Goal: Navigation & Orientation: Find specific page/section

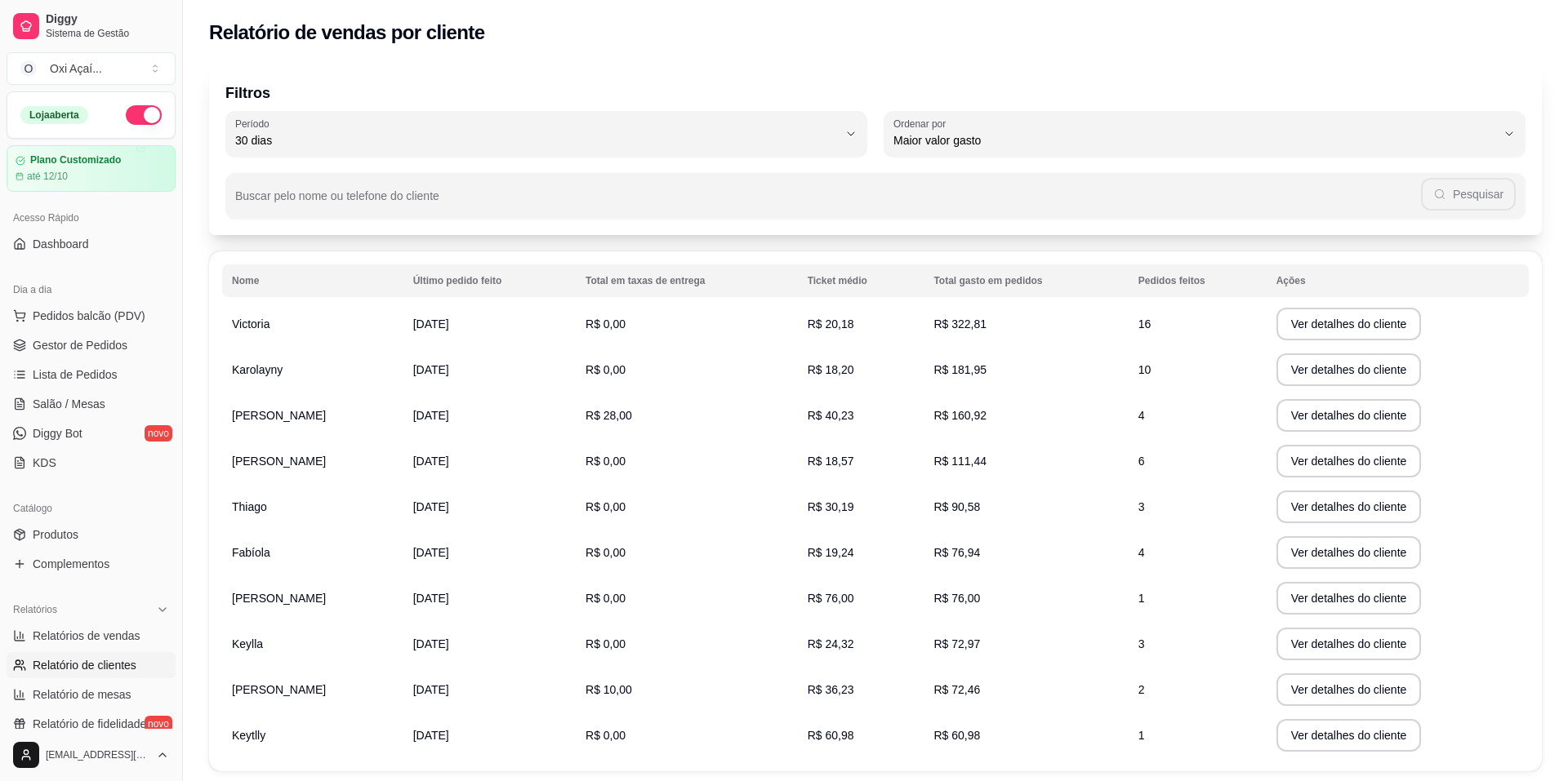
select select "30"
select select "HIGHEST_TOTAL_SPENT_WITH_ORDERS"
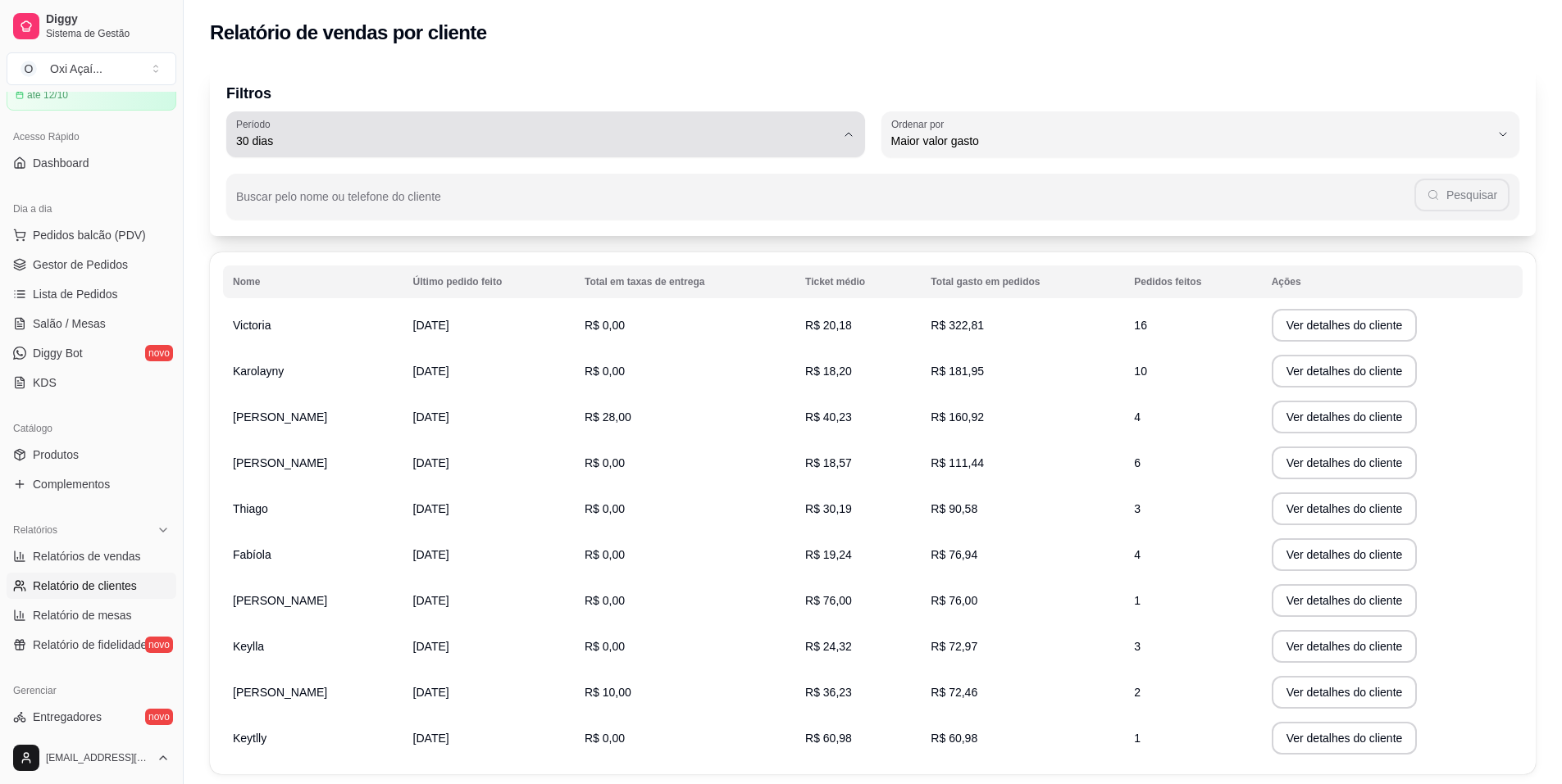
click at [544, 155] on button "Período 30 dias" at bounding box center [546, 134] width 639 height 46
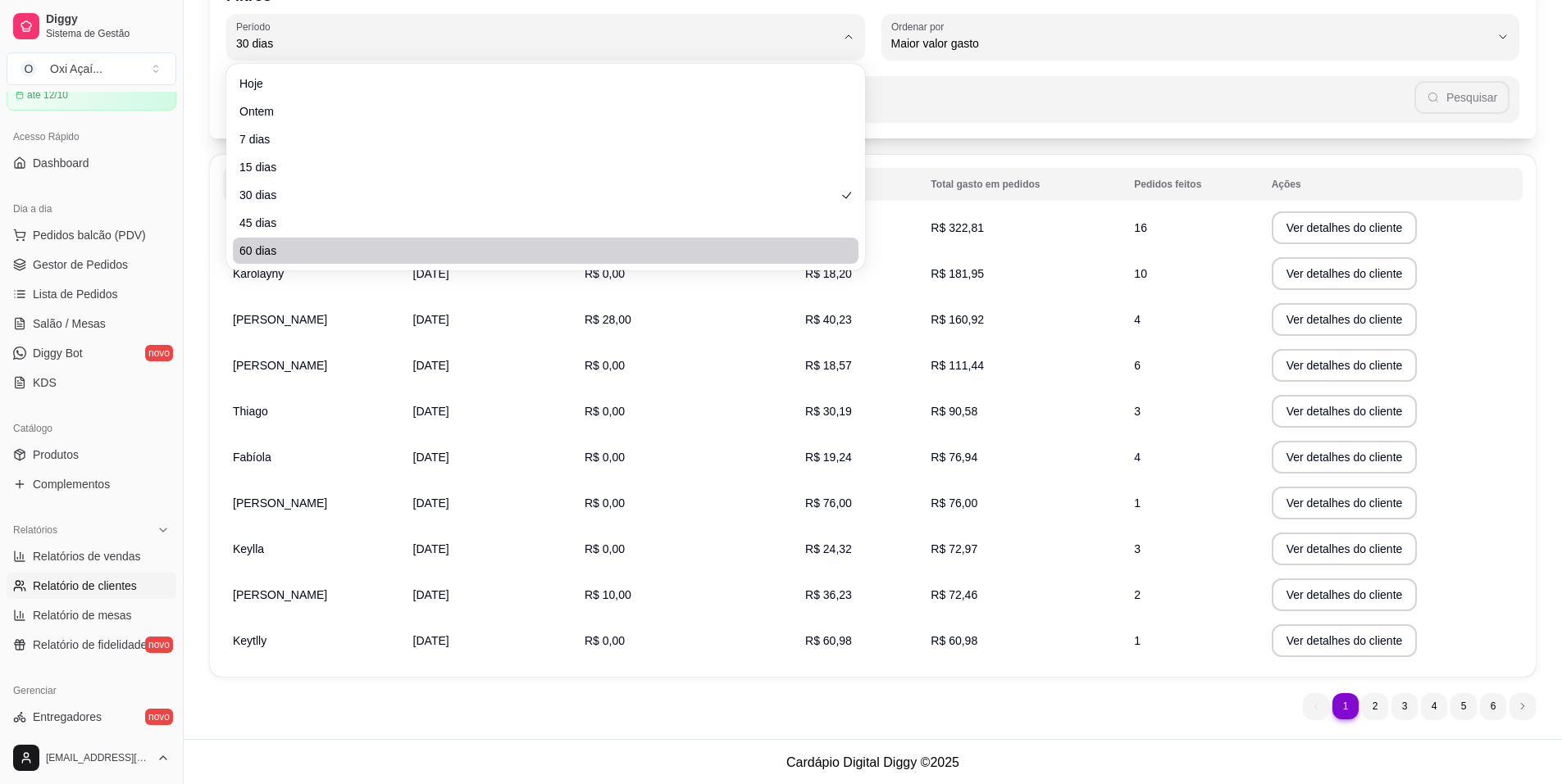
scroll to position [99, 0]
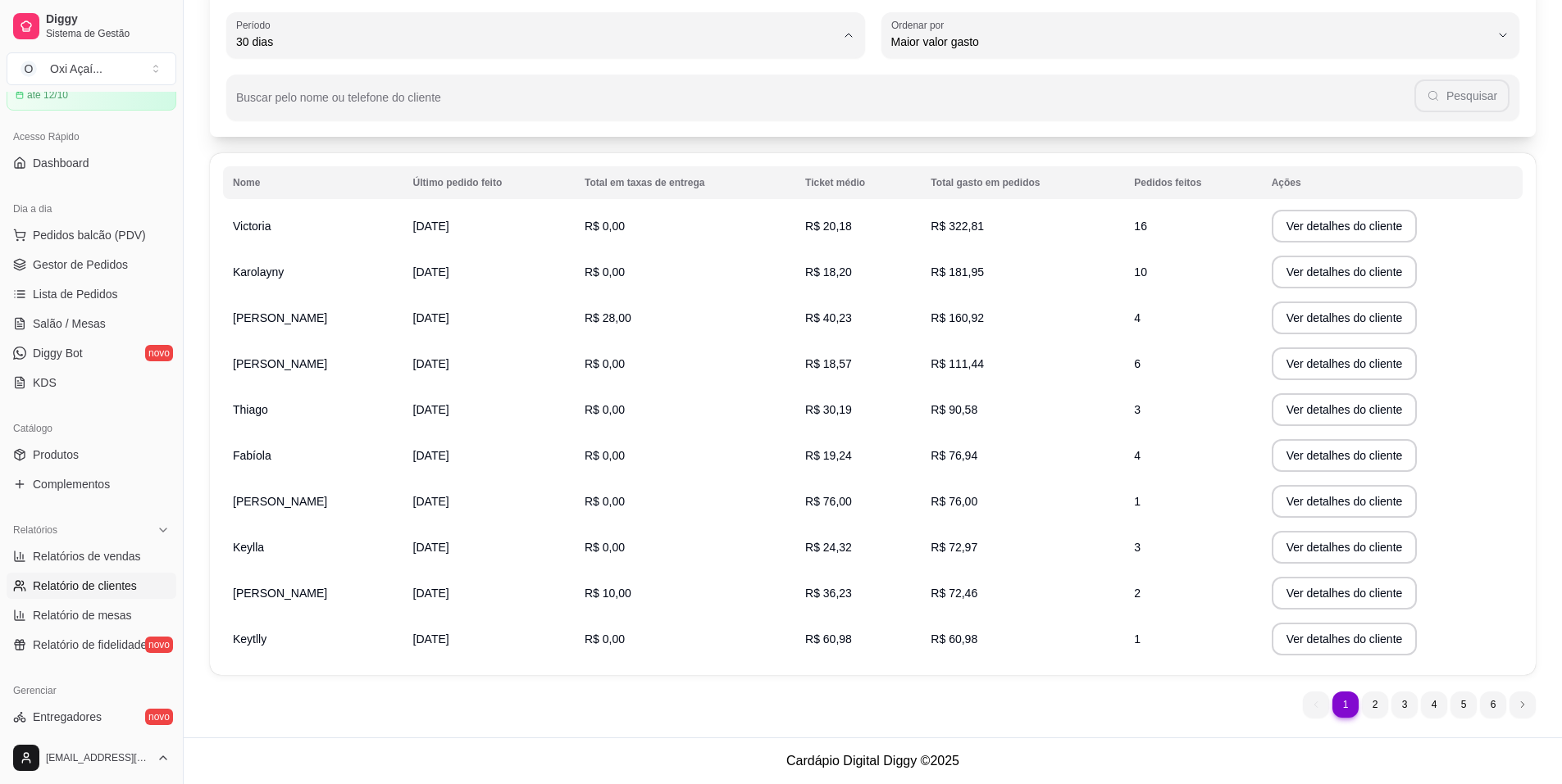
click at [266, 249] on span "60 dias" at bounding box center [537, 241] width 572 height 16
type input "60"
select select "60"
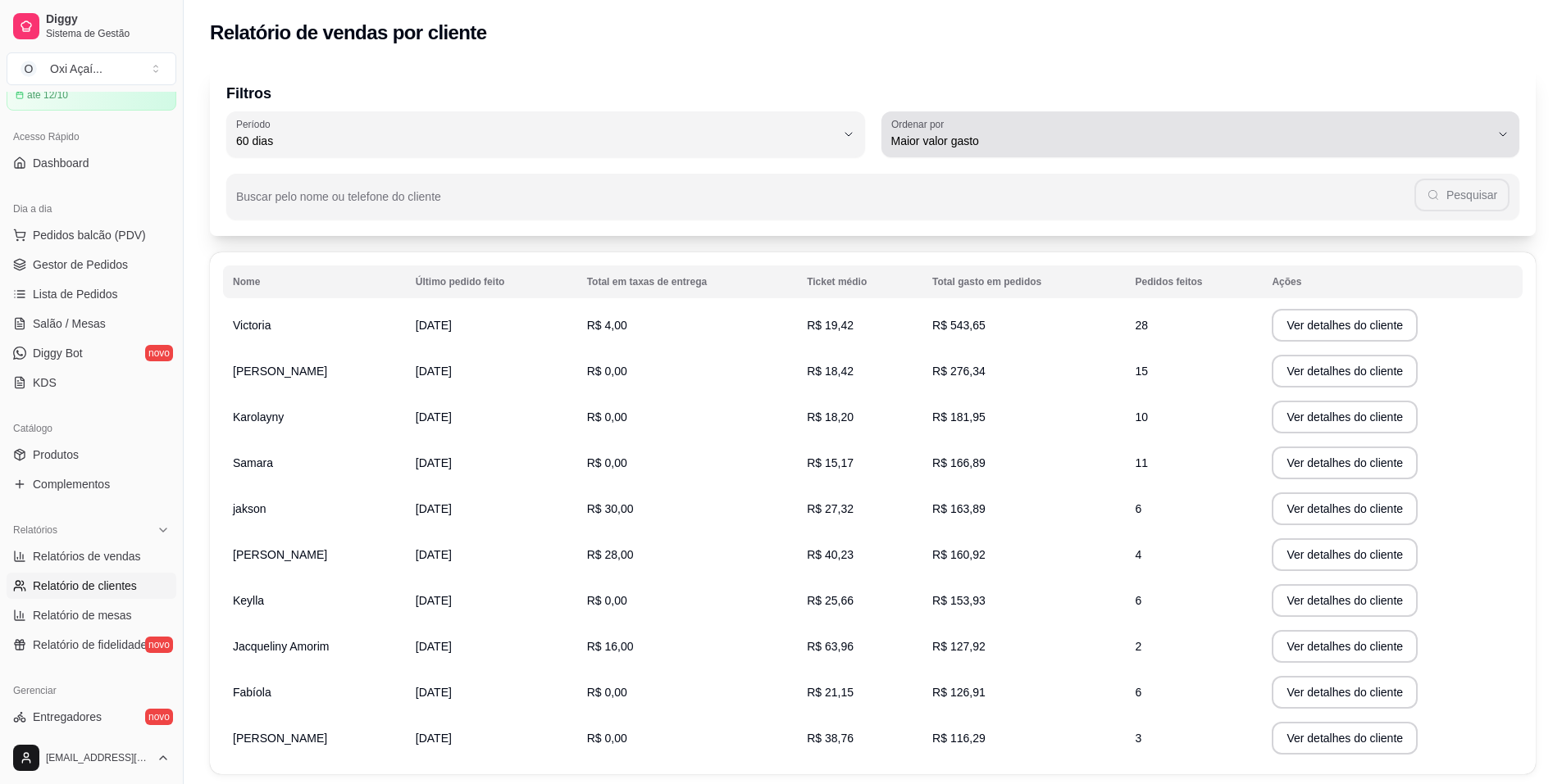
click at [1021, 138] on span "Maior valor gasto" at bounding box center [1190, 141] width 599 height 17
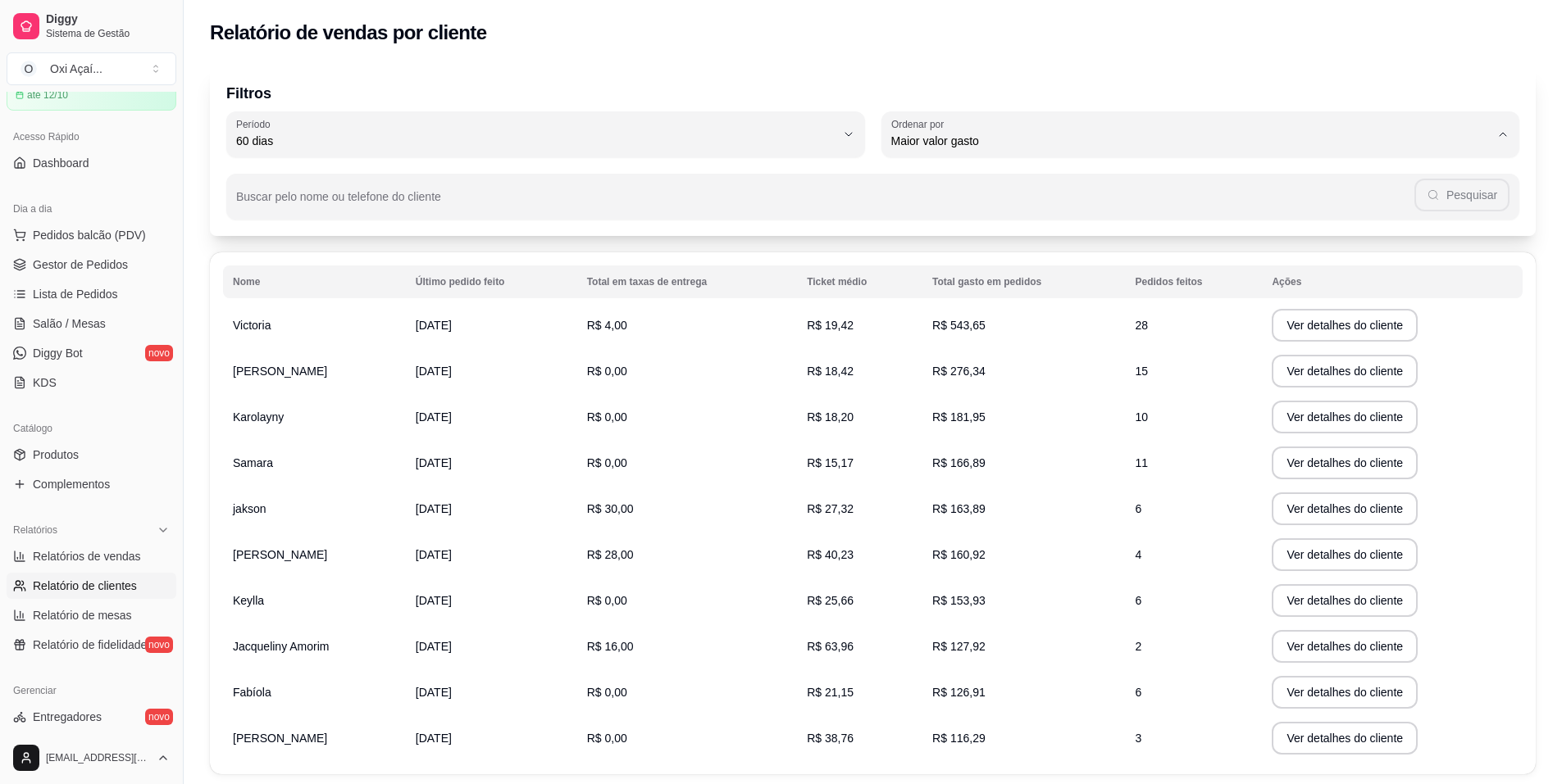
click at [1010, 181] on span "Maior número de pedidos" at bounding box center [1191, 180] width 572 height 16
type input "HIGHEST_ORDER_COUNT"
select select "HIGHEST_ORDER_COUNT"
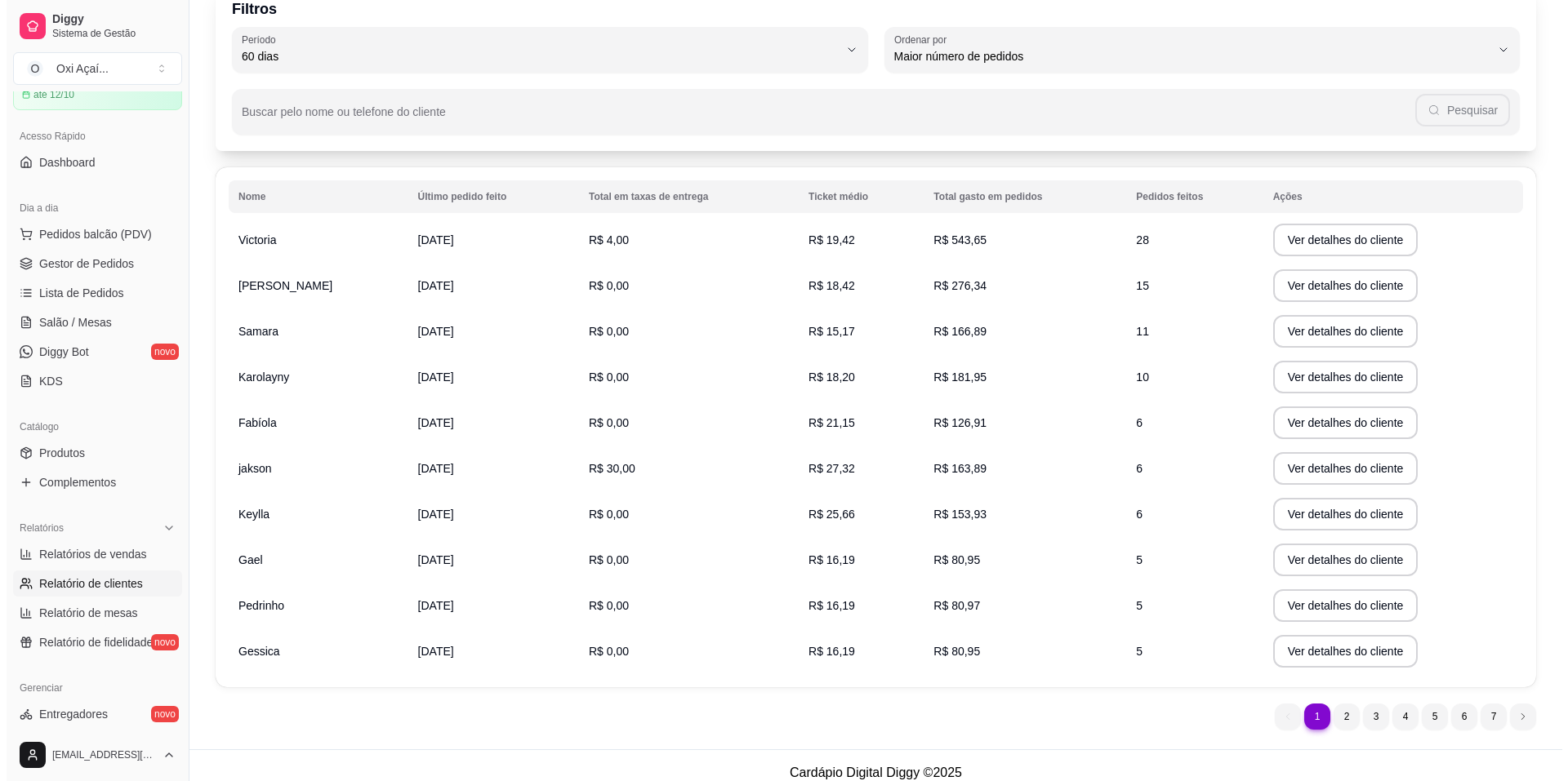
scroll to position [99, 0]
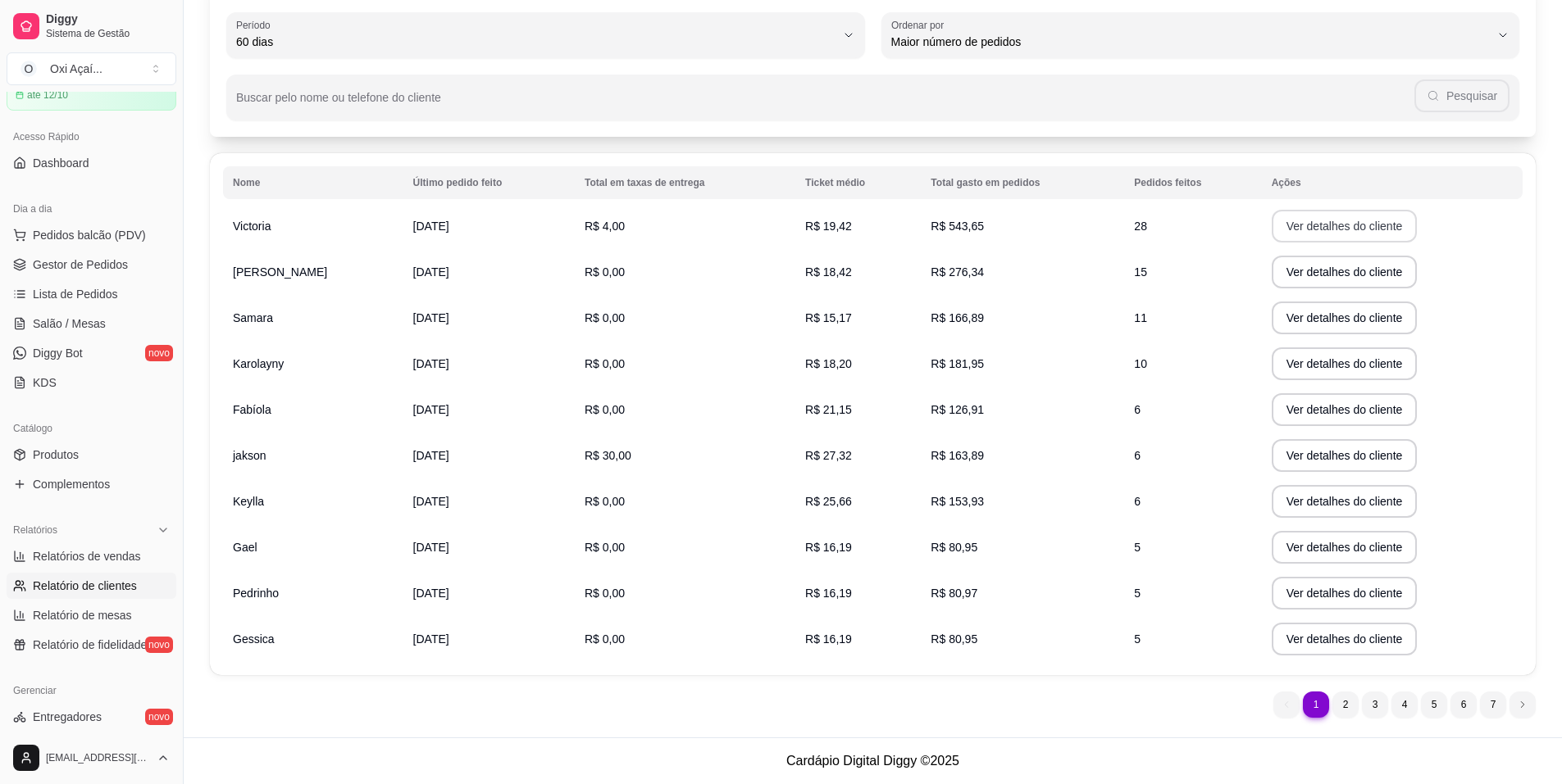
click at [1300, 223] on button "Ver detalhes do cliente" at bounding box center [1344, 226] width 146 height 33
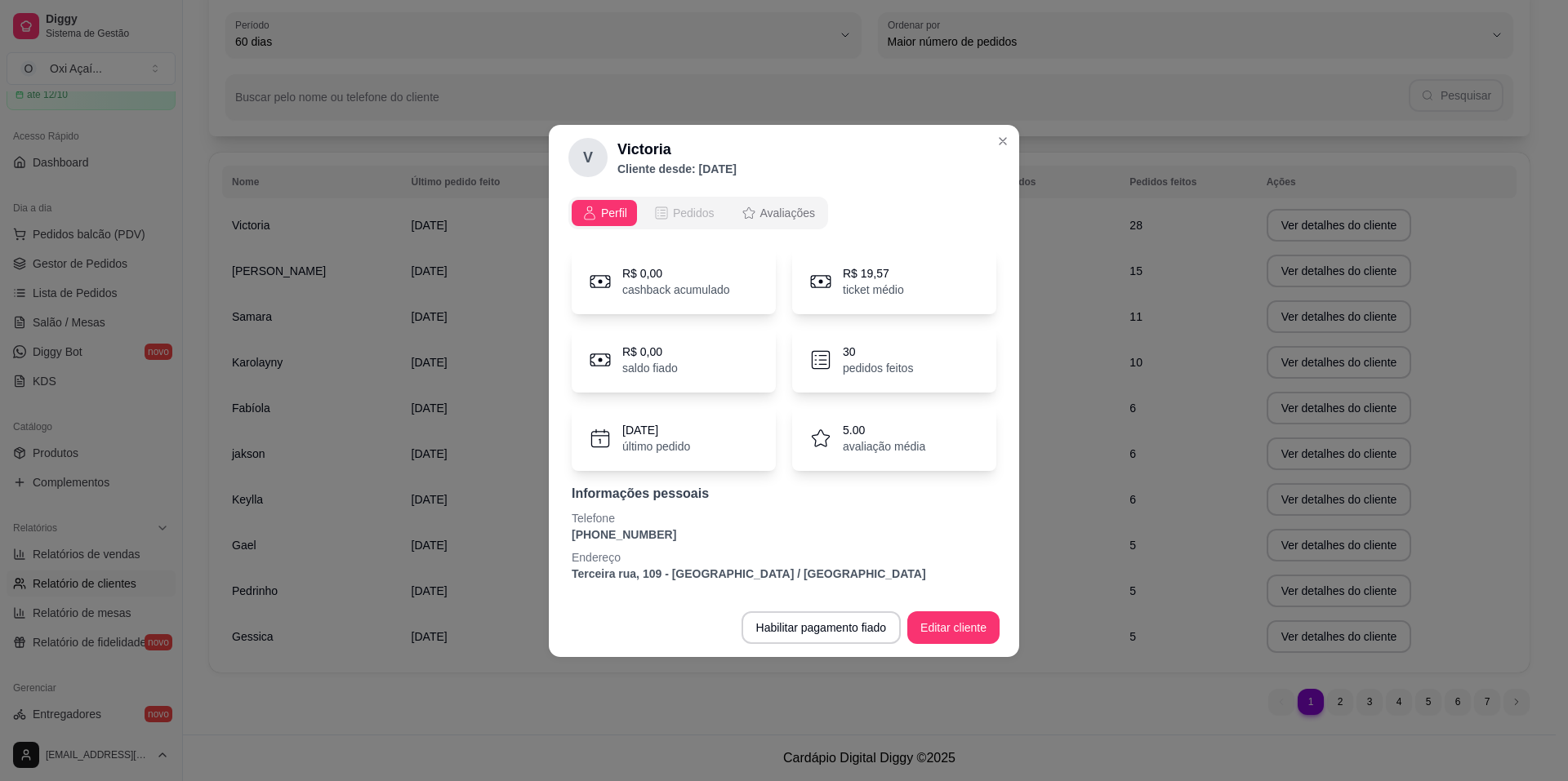
click at [673, 211] on span "Pedidos" at bounding box center [694, 213] width 42 height 17
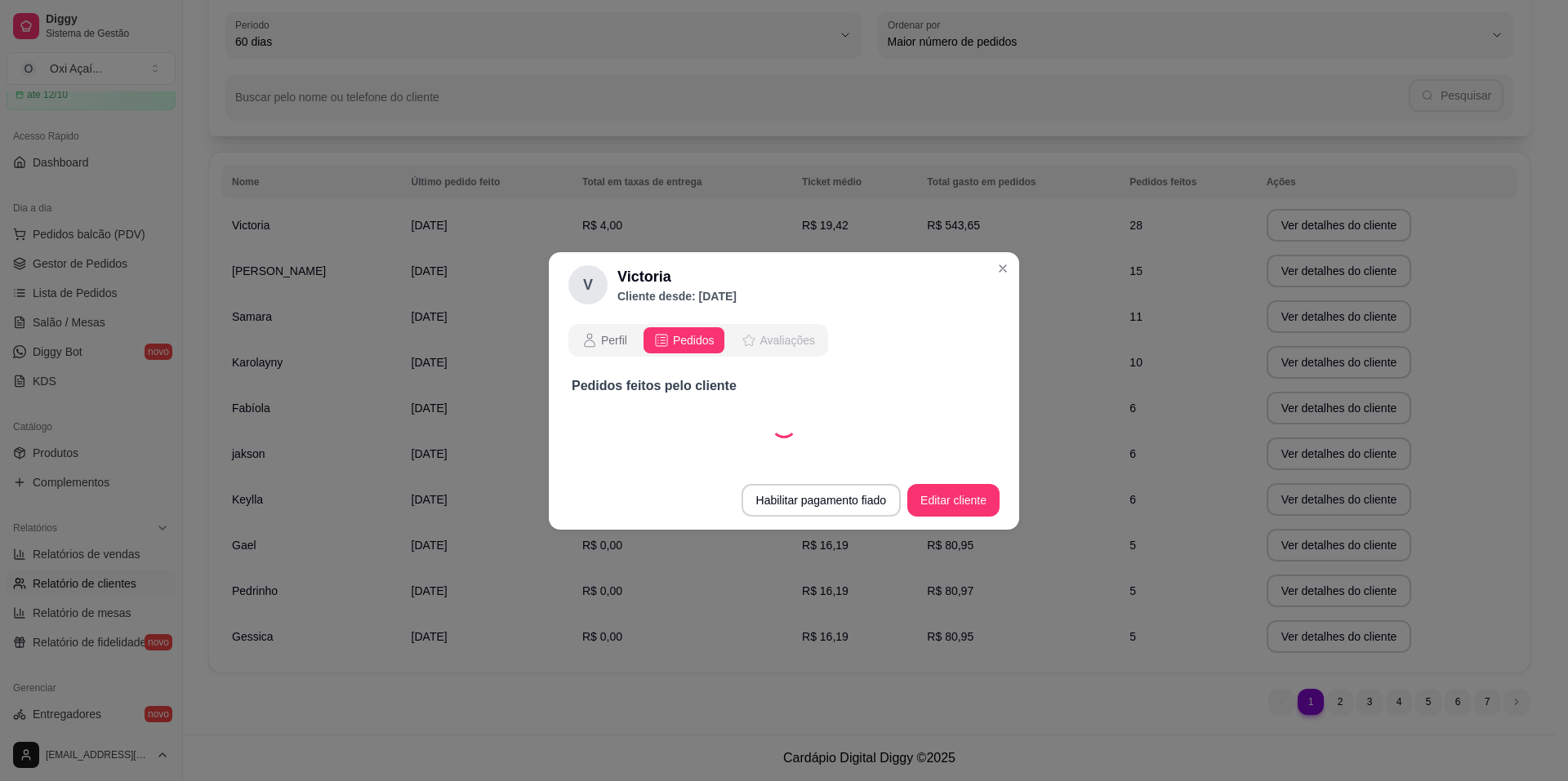
select select "30"
select select "ALL"
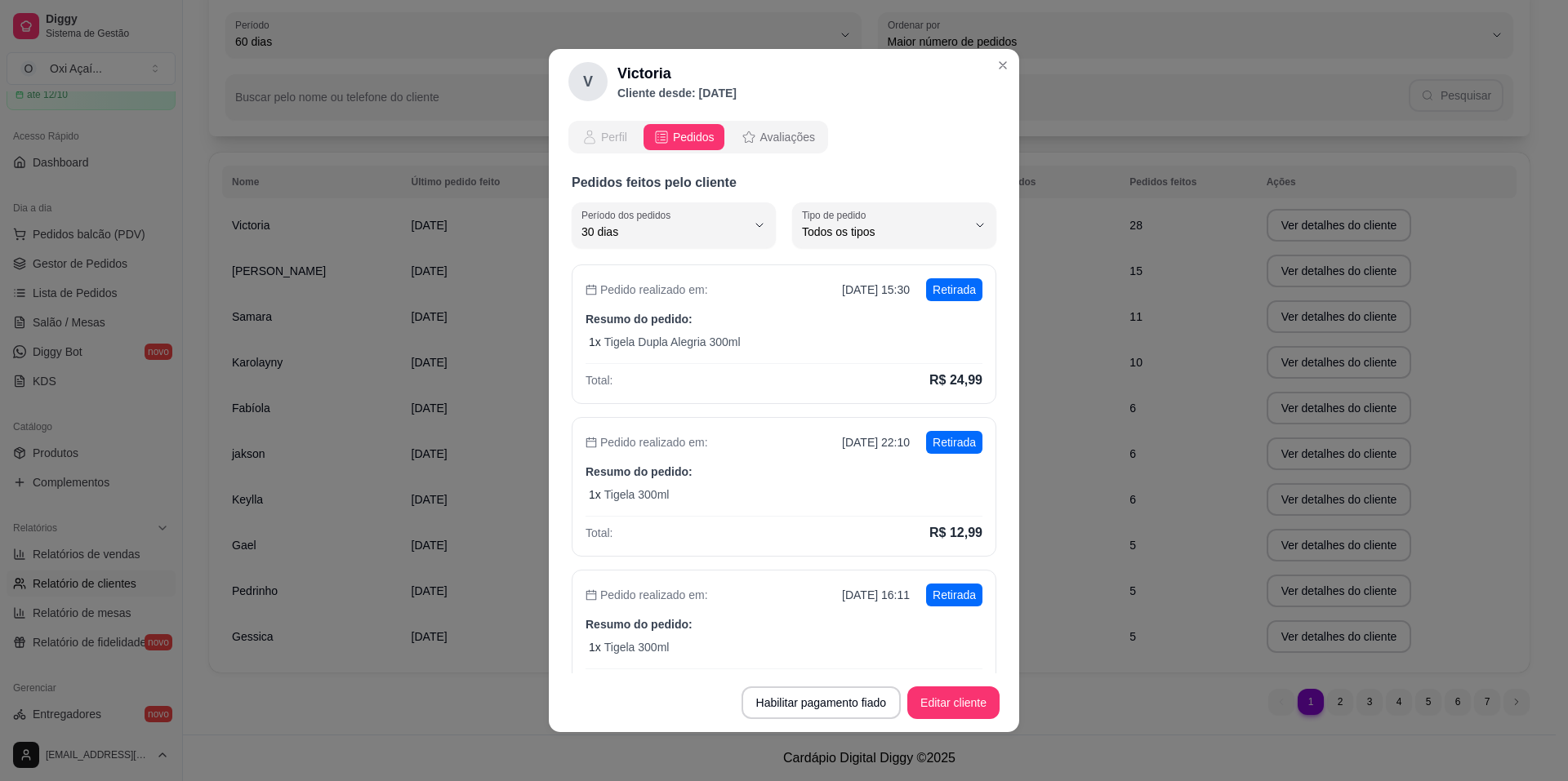
click at [601, 143] on span "Perfil" at bounding box center [614, 137] width 26 height 17
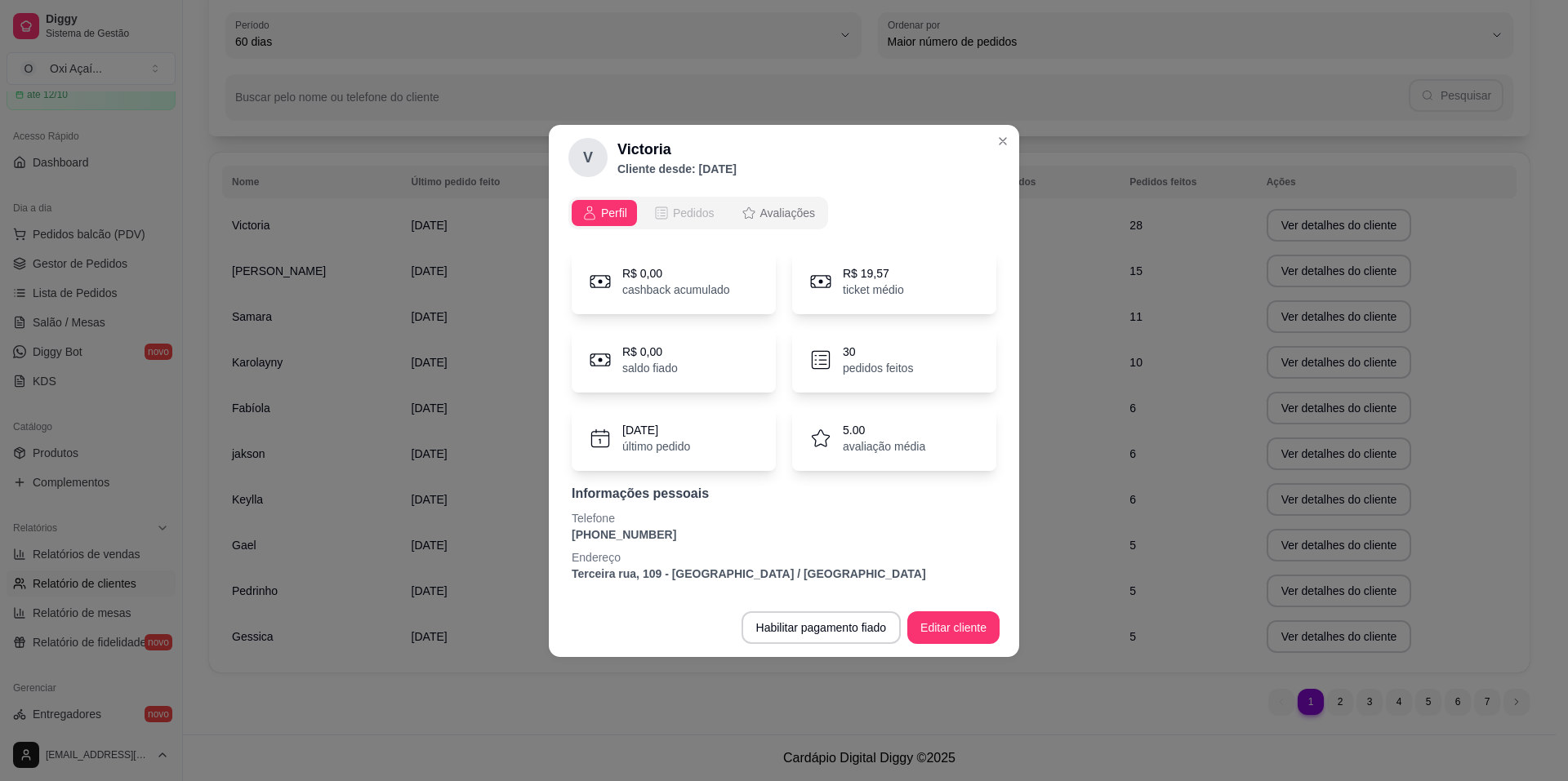
click at [697, 208] on span "Pedidos" at bounding box center [694, 213] width 42 height 17
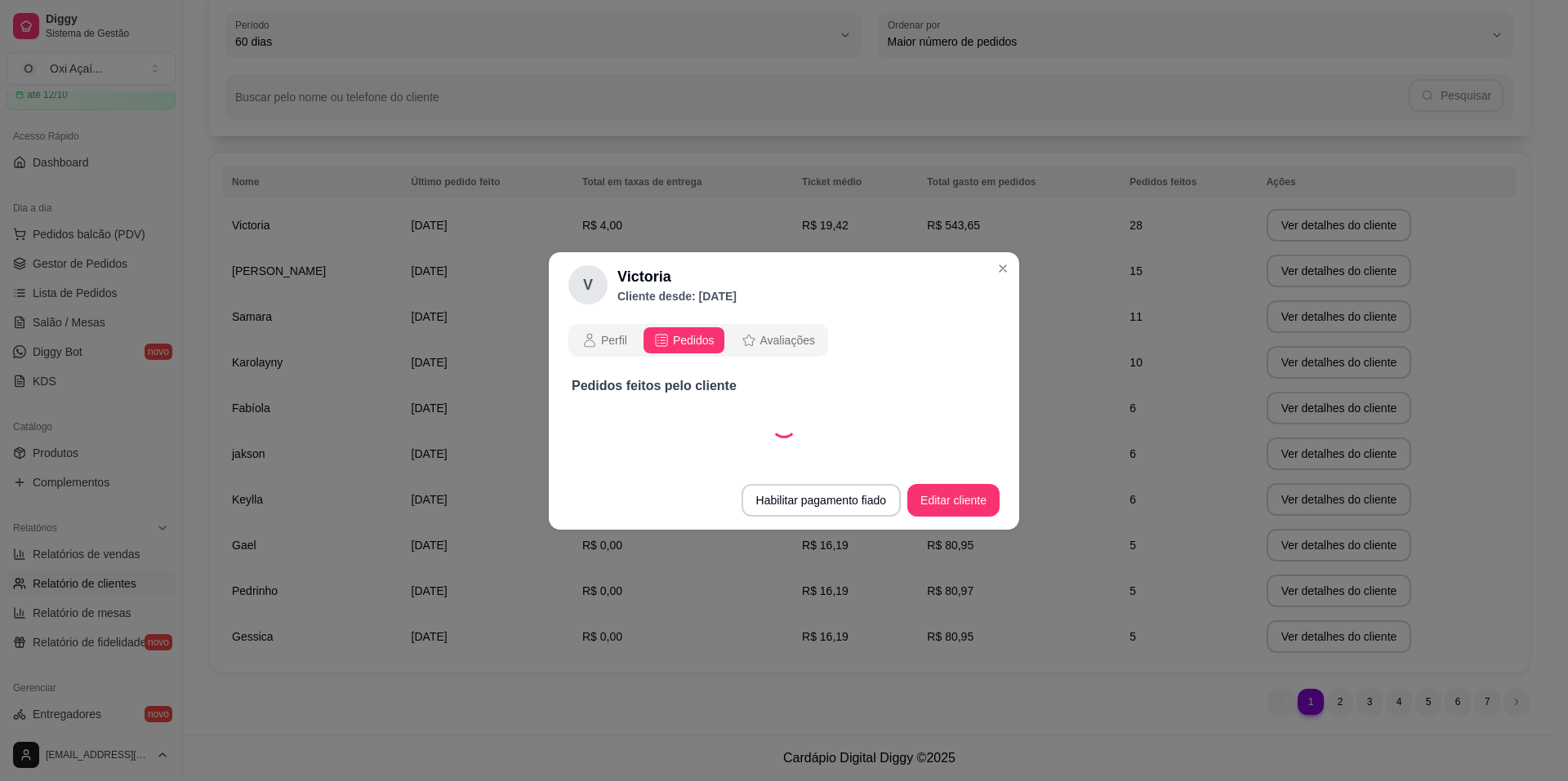
select select "30"
select select "ALL"
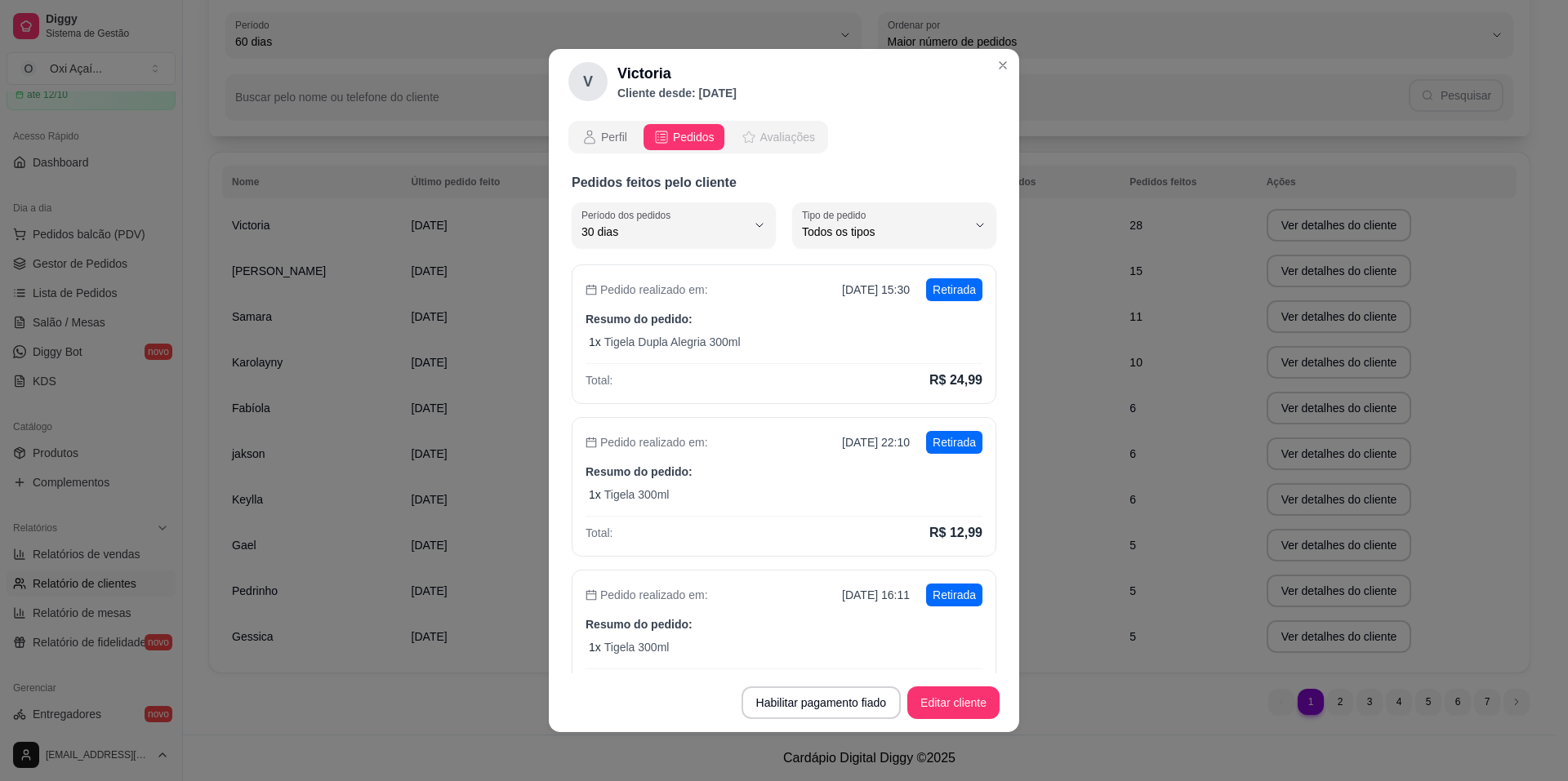
click at [778, 134] on span "Avaliações" at bounding box center [787, 137] width 54 height 17
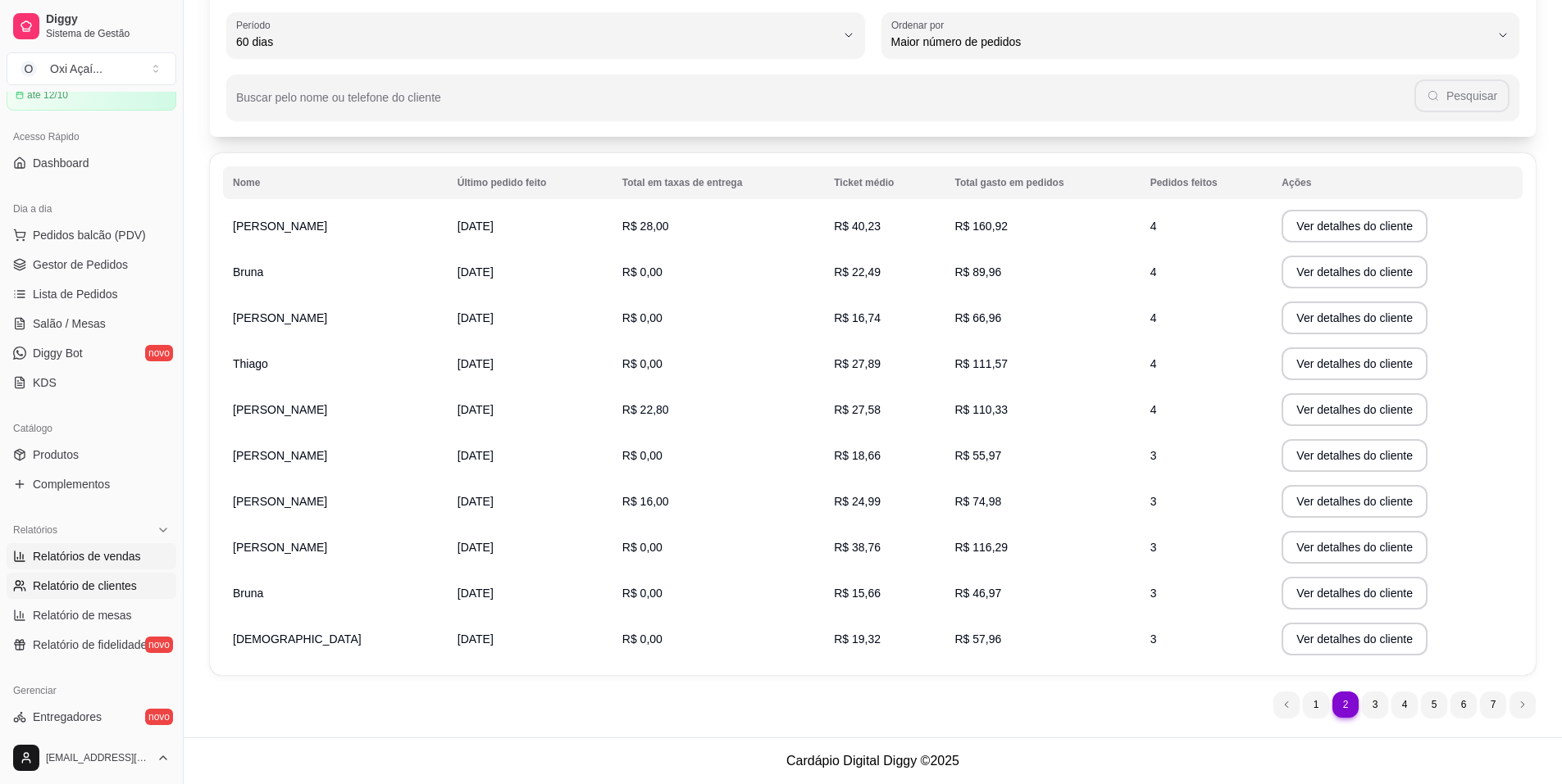
click at [98, 550] on span "Relatórios de vendas" at bounding box center [87, 556] width 108 height 17
select select "ALL"
select select "0"
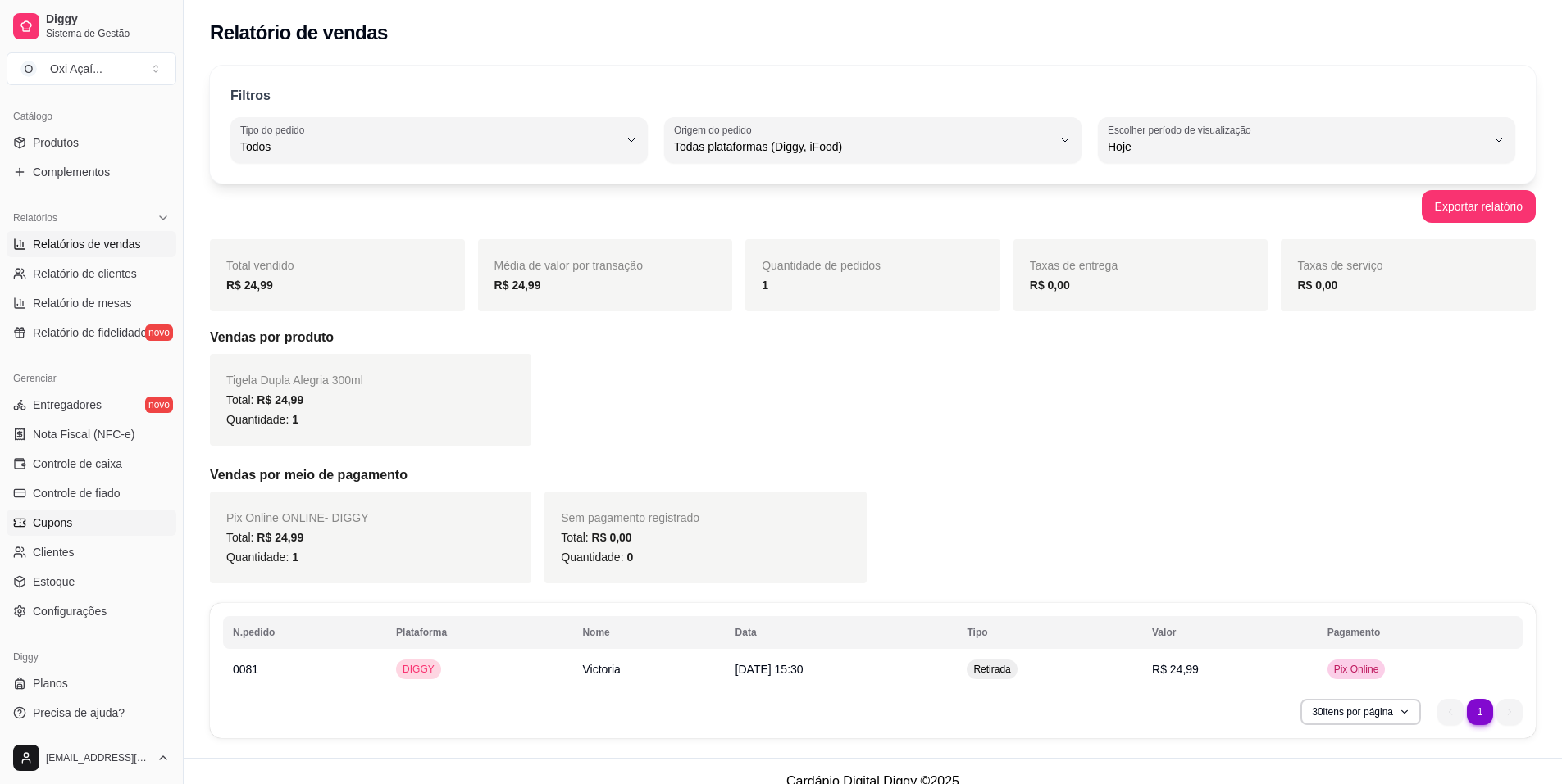
scroll to position [395, 0]
click at [77, 549] on link "Clientes" at bounding box center [92, 551] width 170 height 26
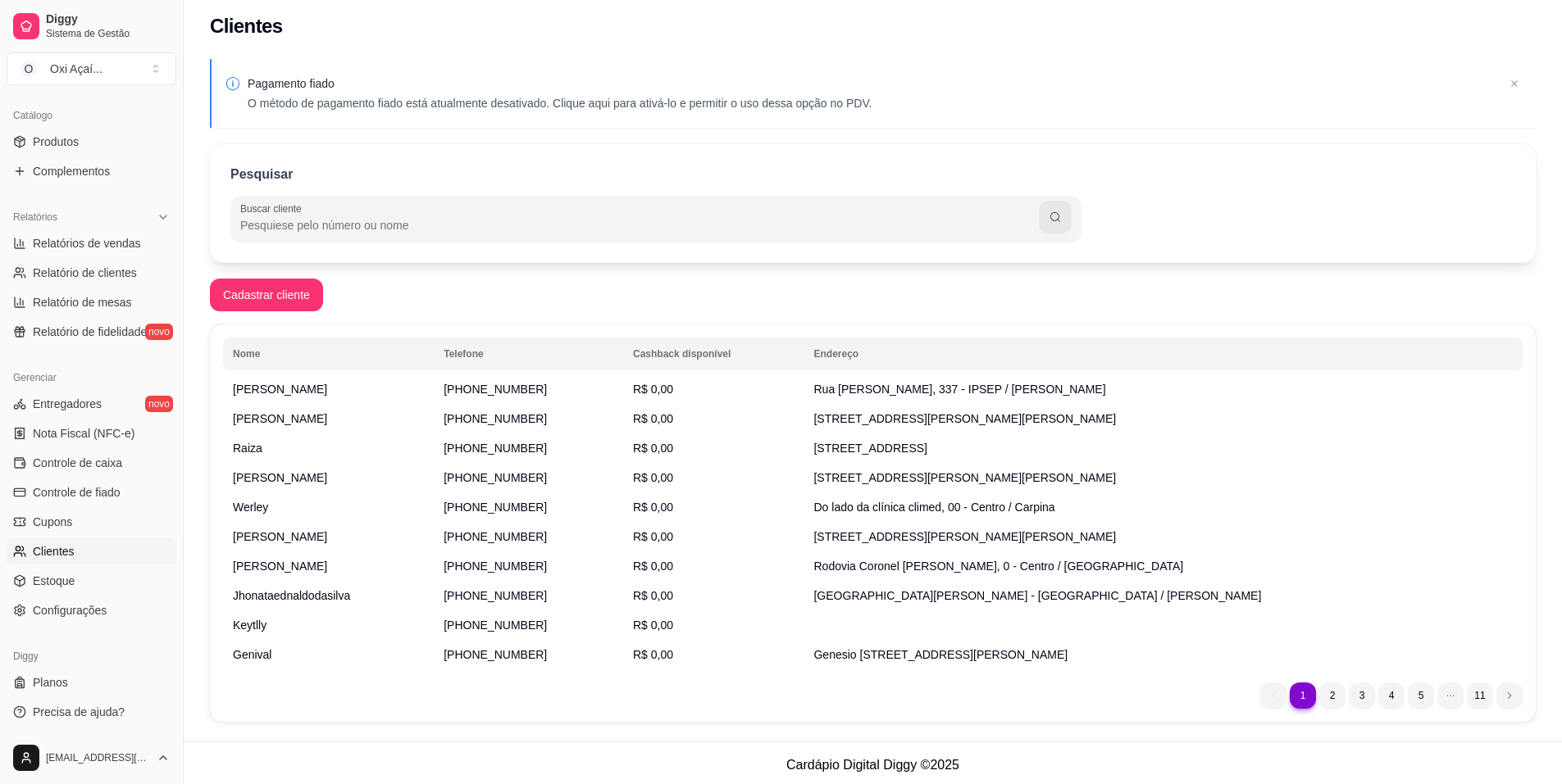
scroll to position [11, 0]
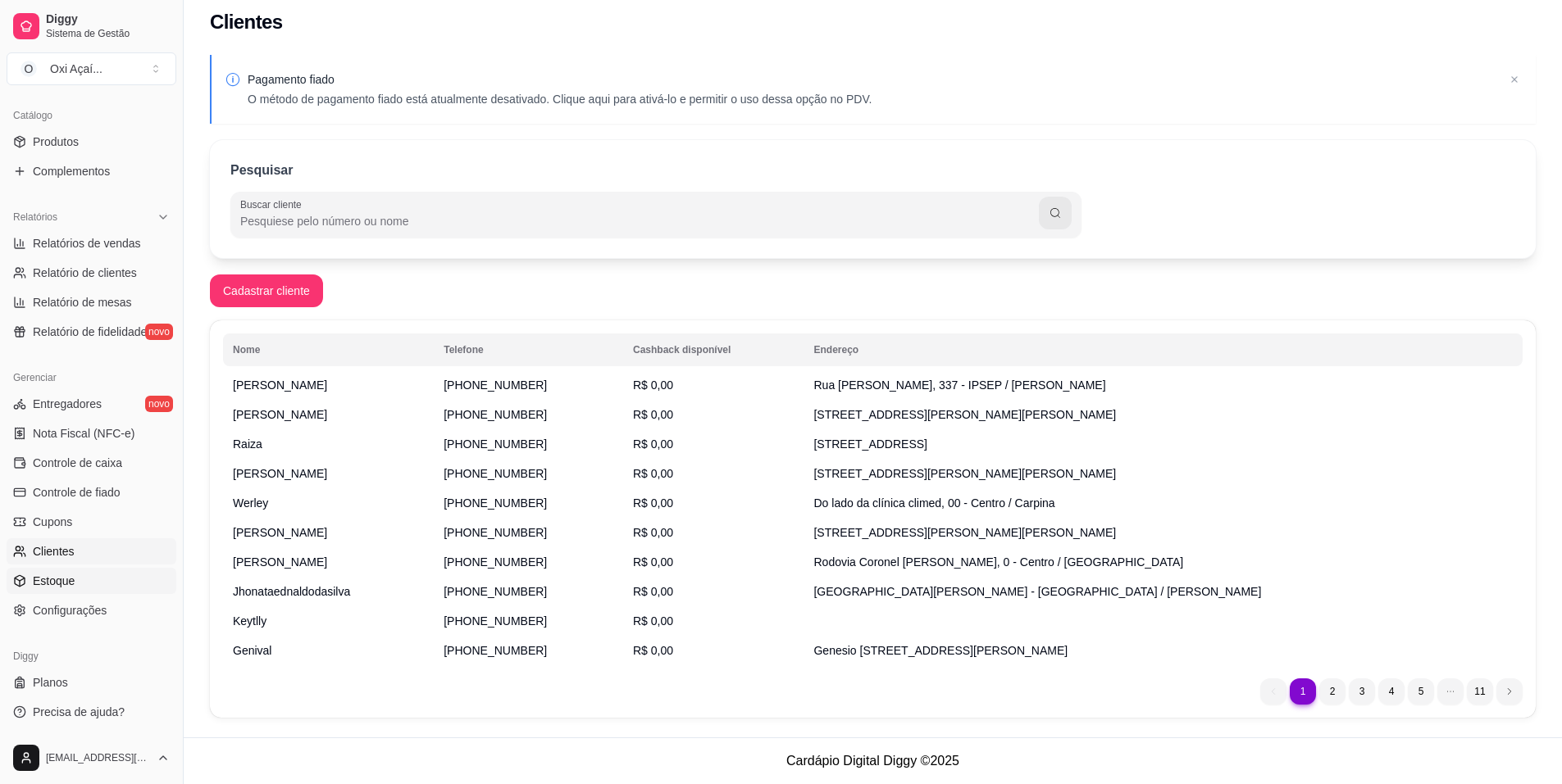
click at [83, 592] on link "Estoque" at bounding box center [92, 581] width 170 height 26
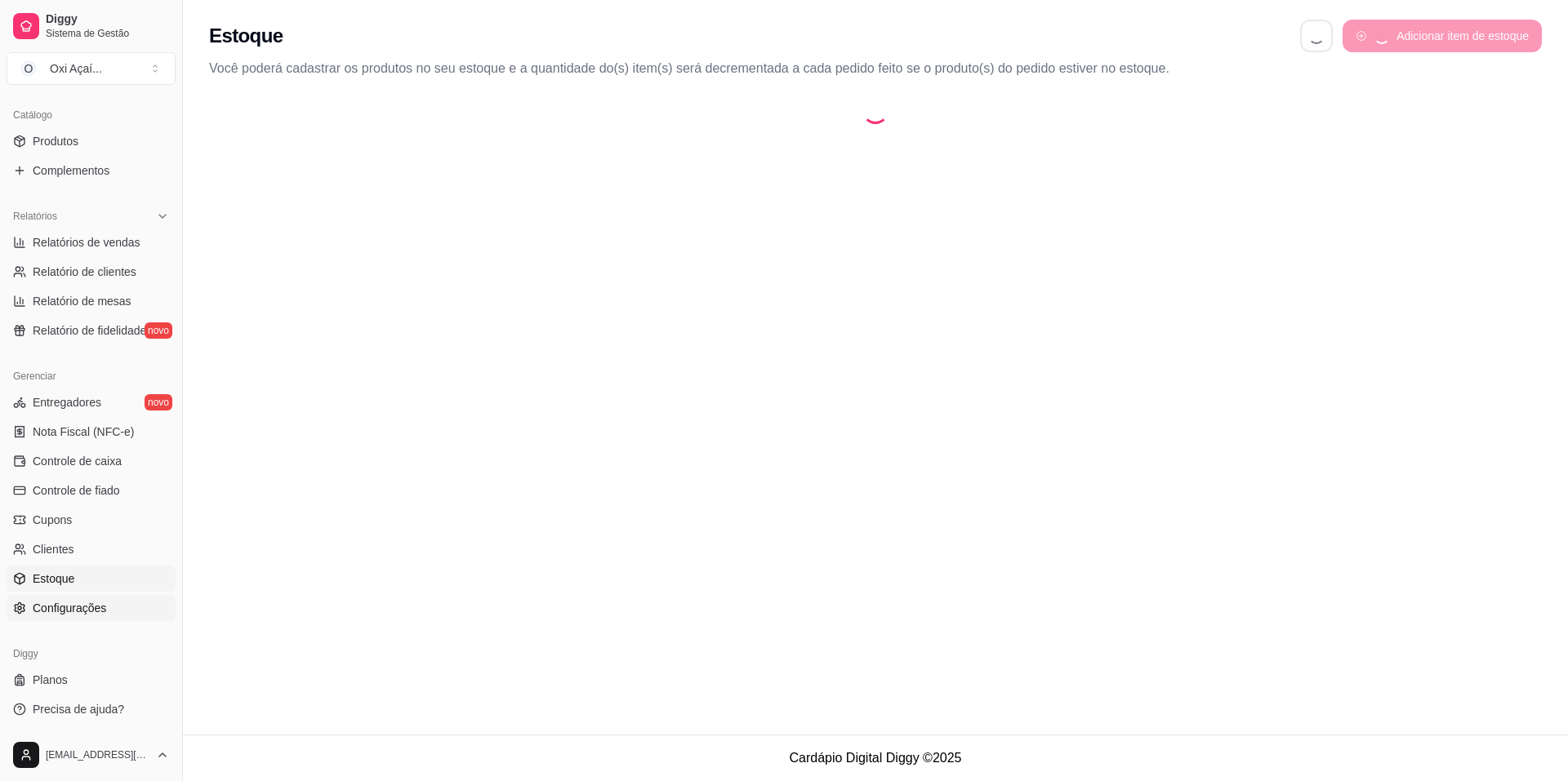
select select "QUANTITY_ORDER"
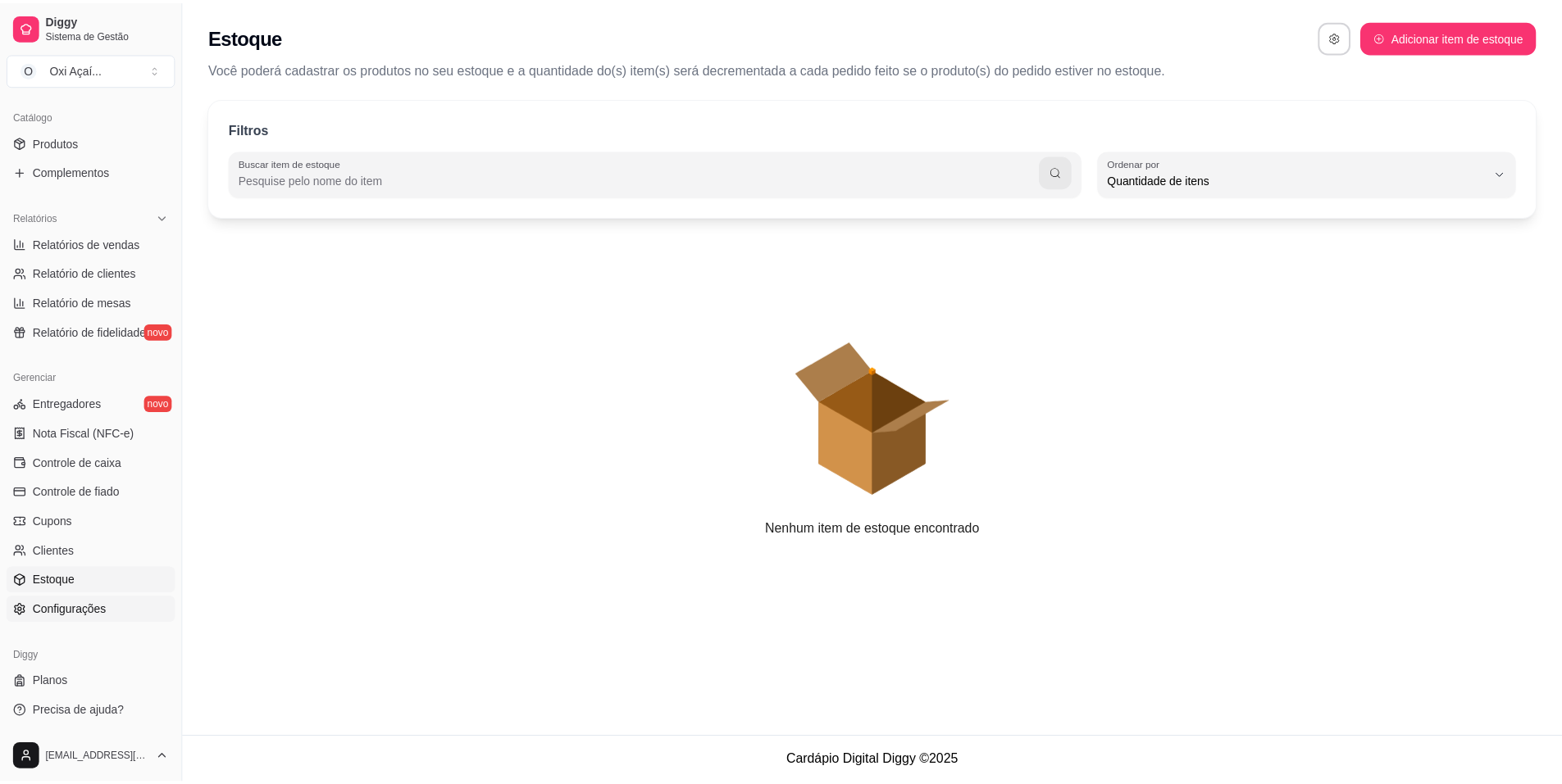
scroll to position [16, 0]
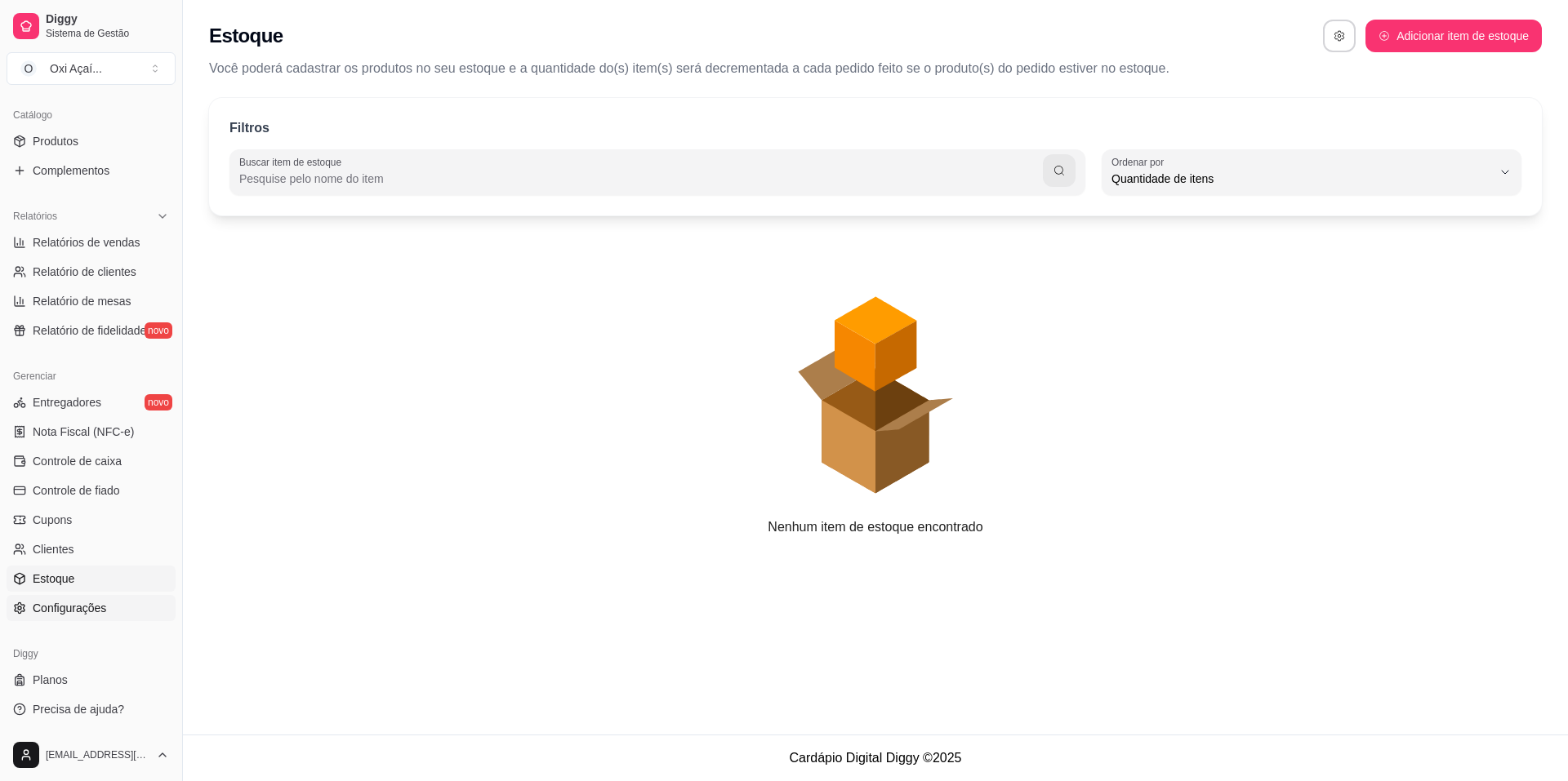
click at [83, 606] on span "Configurações" at bounding box center [70, 609] width 74 height 17
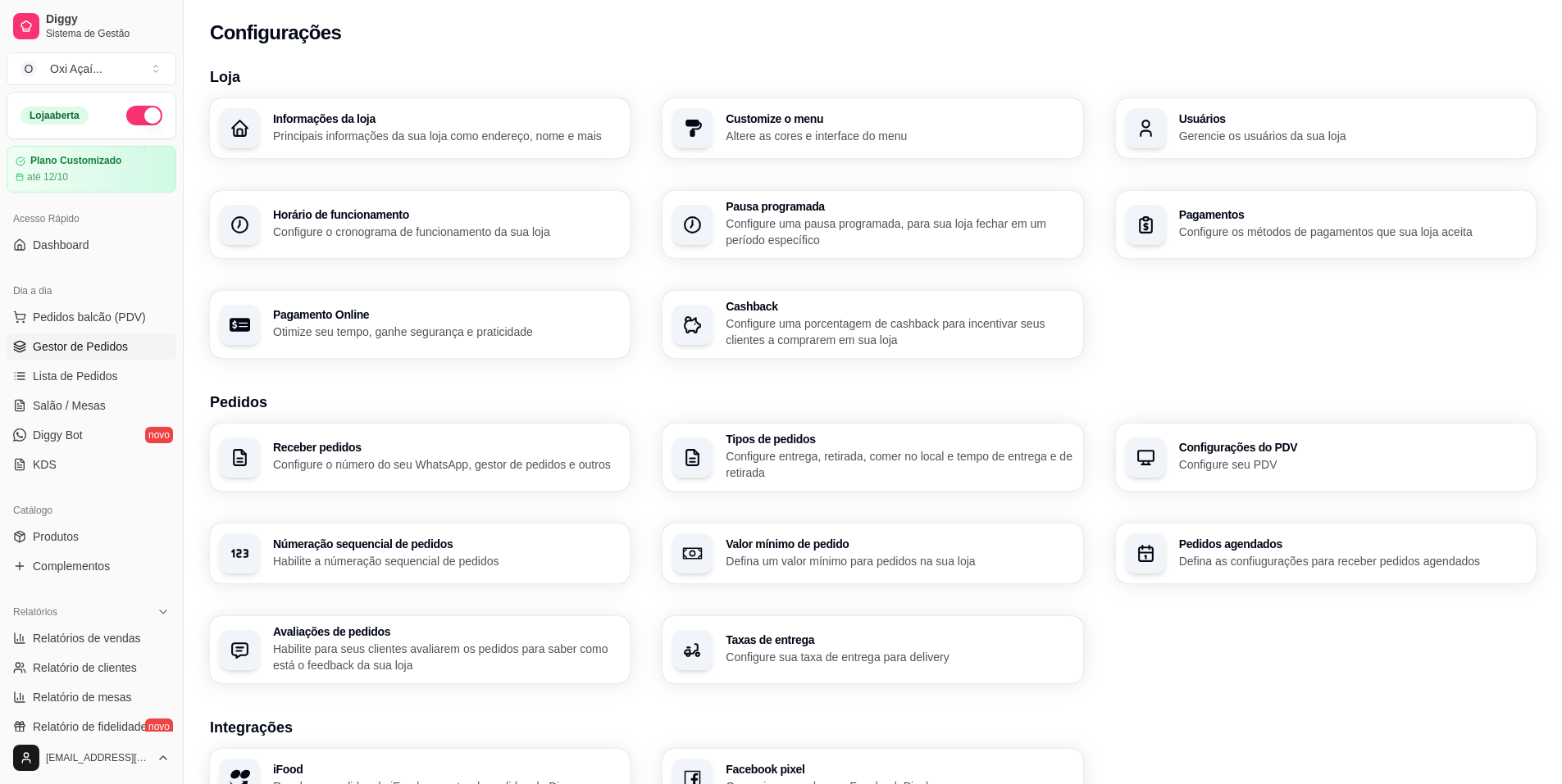
click at [74, 339] on span "Gestor de Pedidos" at bounding box center [80, 347] width 95 height 17
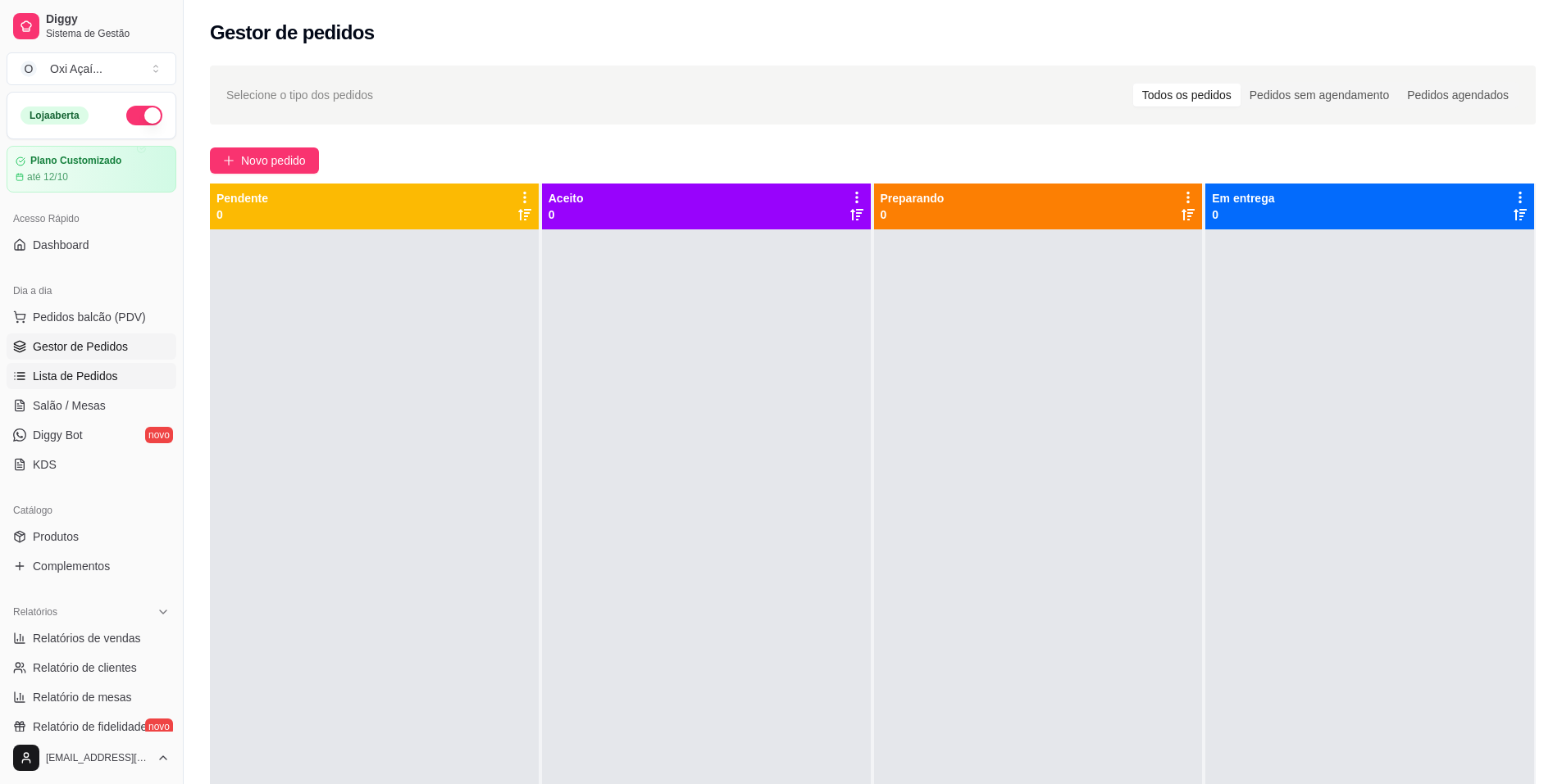
click at [90, 376] on span "Lista de Pedidos" at bounding box center [75, 376] width 85 height 17
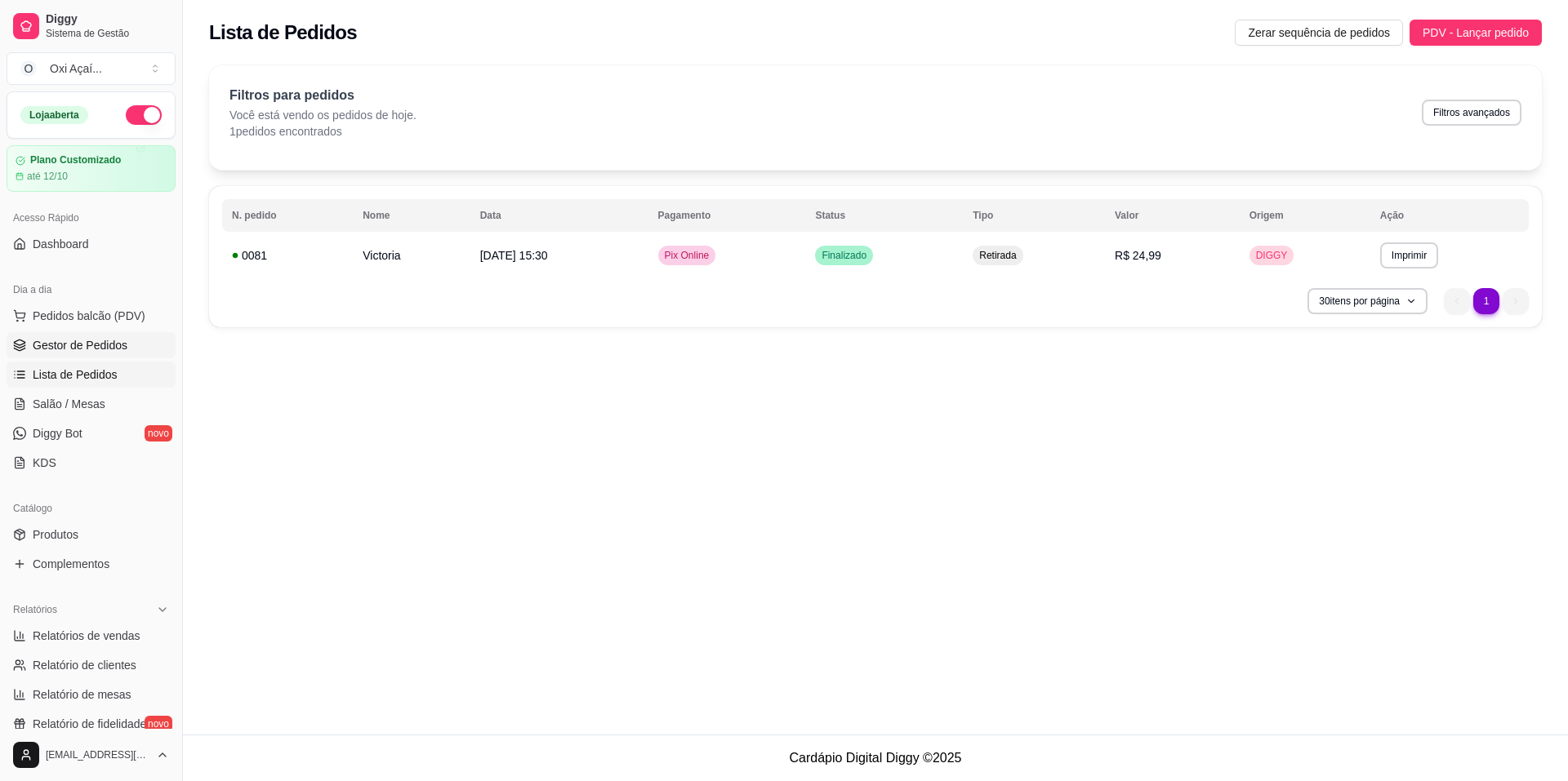
click at [84, 347] on span "Gestor de Pedidos" at bounding box center [80, 346] width 95 height 17
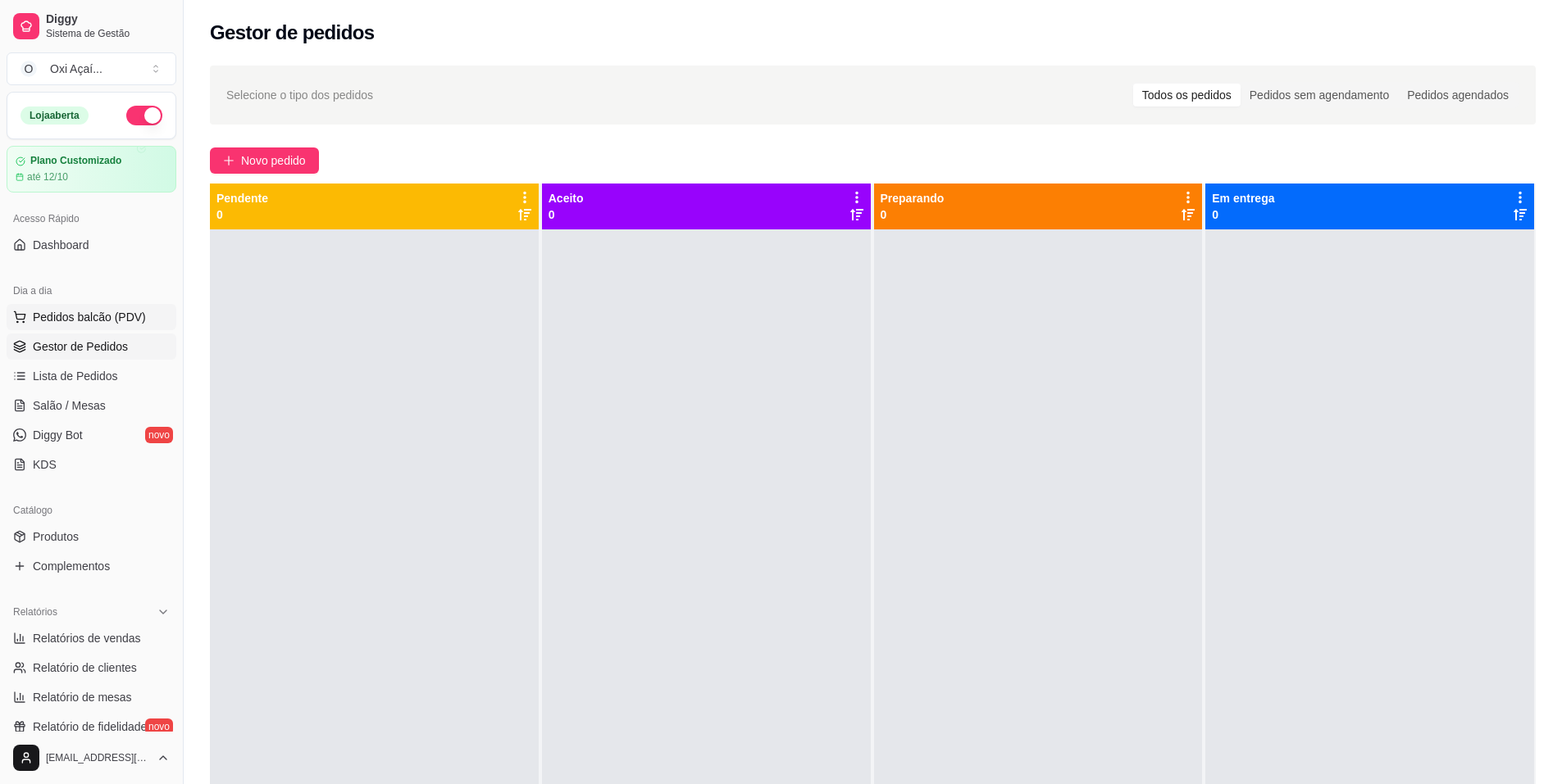
click at [83, 313] on span "Pedidos balcão (PDV)" at bounding box center [89, 318] width 113 height 17
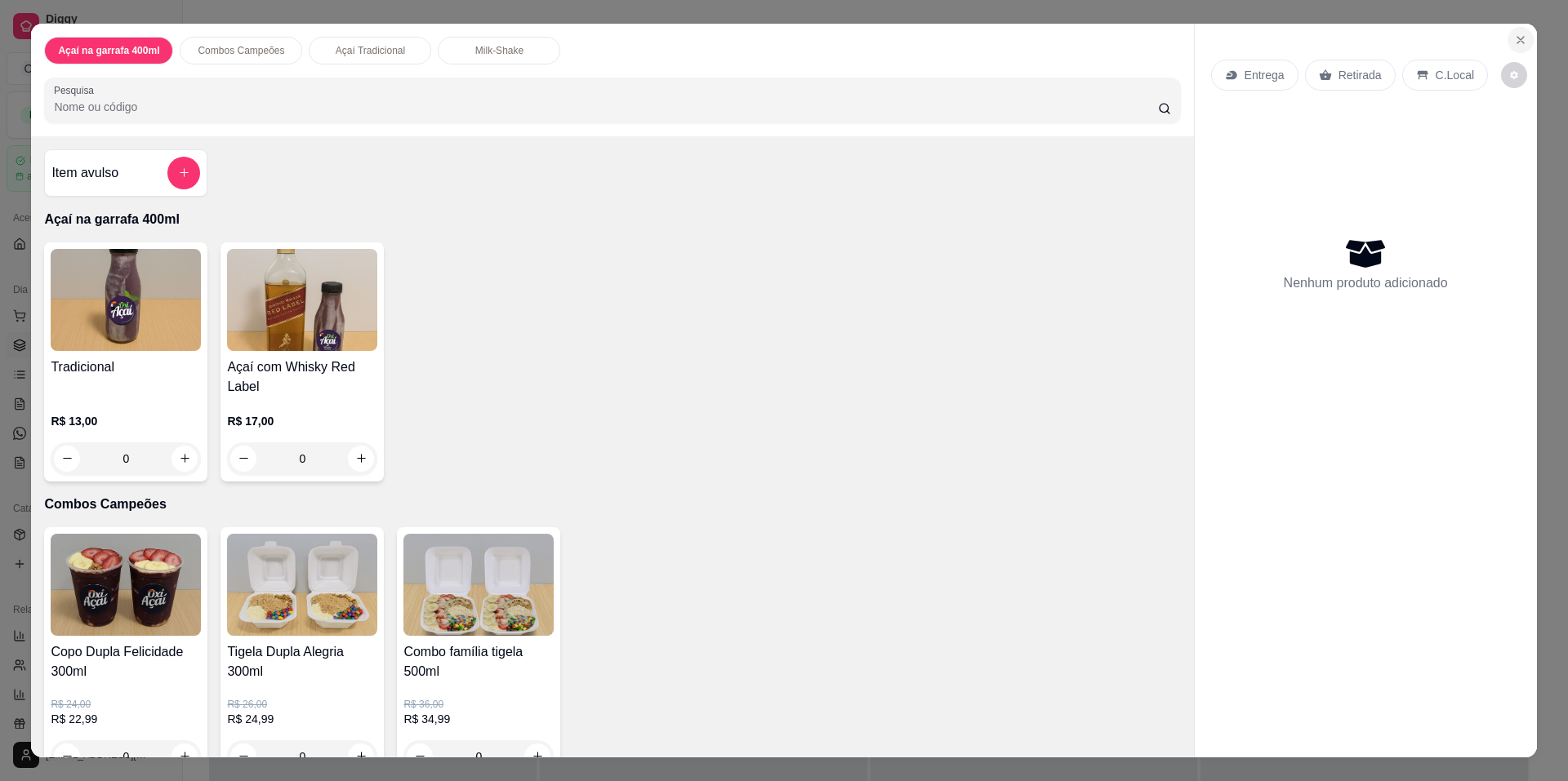
click at [1516, 33] on icon "Close" at bounding box center [1521, 40] width 13 height 13
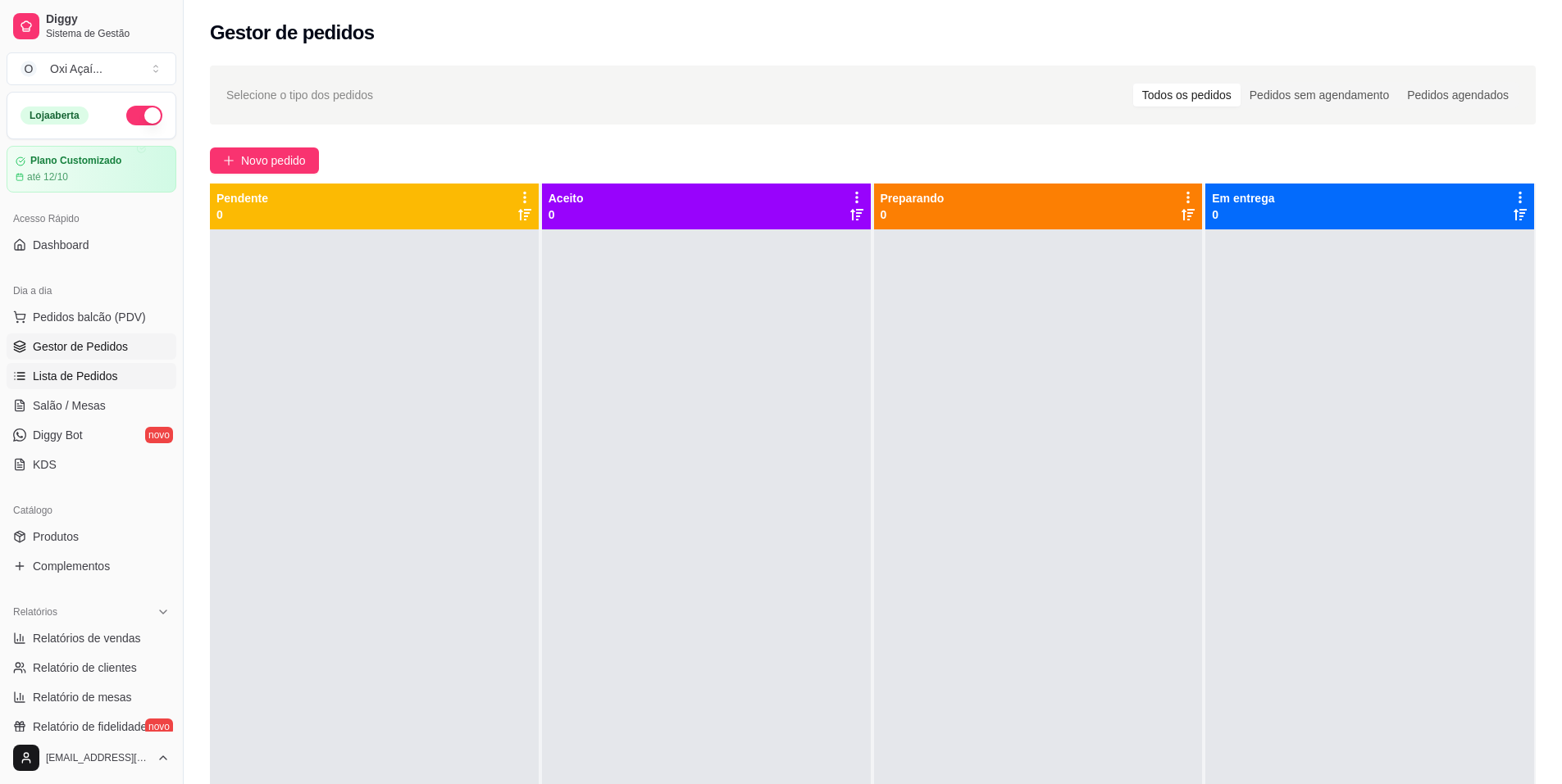
click at [72, 375] on span "Lista de Pedidos" at bounding box center [75, 376] width 85 height 17
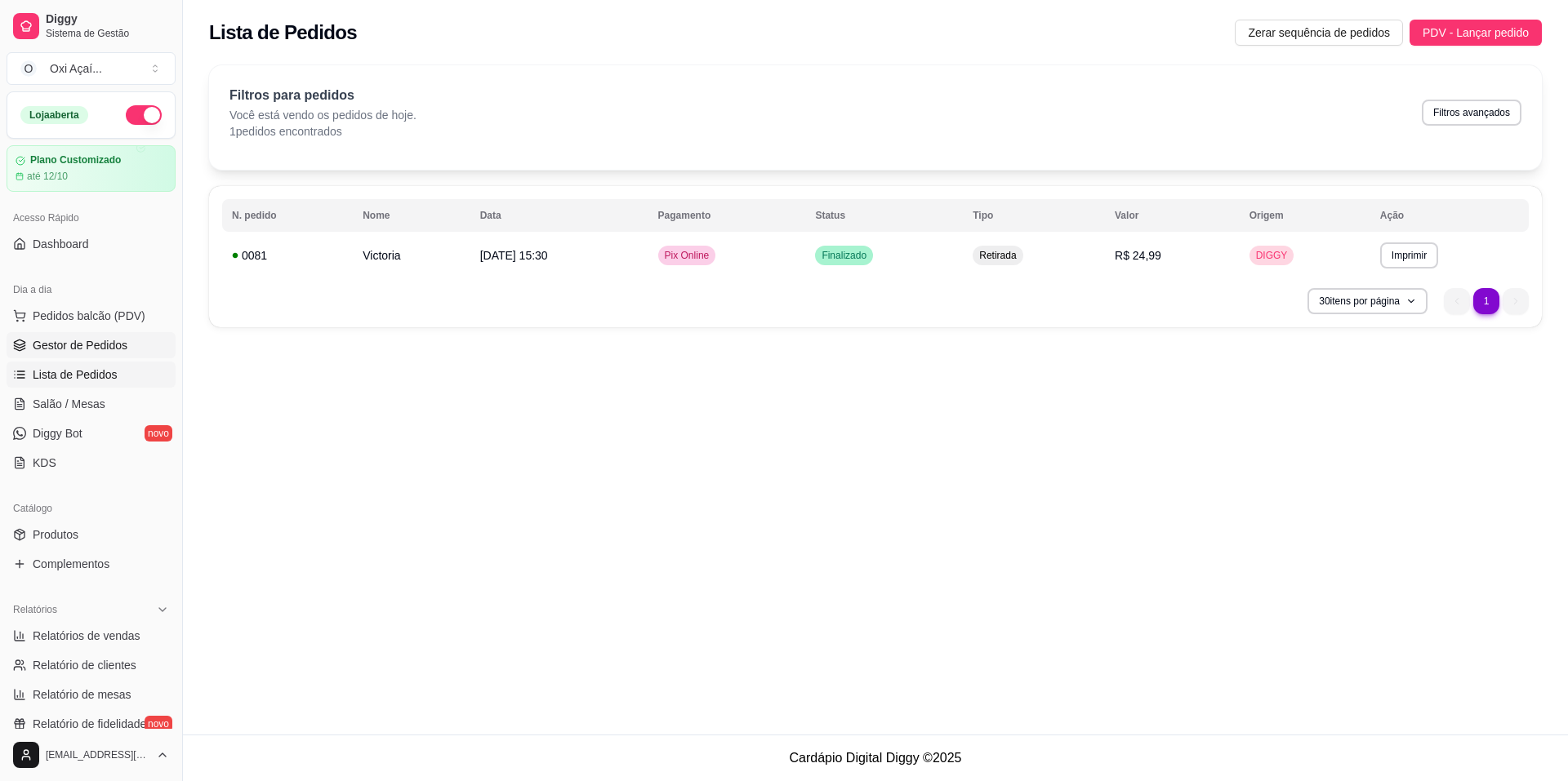
click at [70, 345] on span "Gestor de Pedidos" at bounding box center [80, 346] width 95 height 17
